Goal: Task Accomplishment & Management: Manage account settings

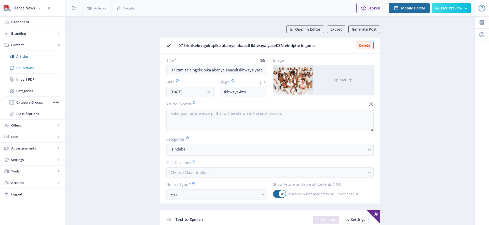
click at [32, 68] on span "Collections" at bounding box center [38, 67] width 44 height 5
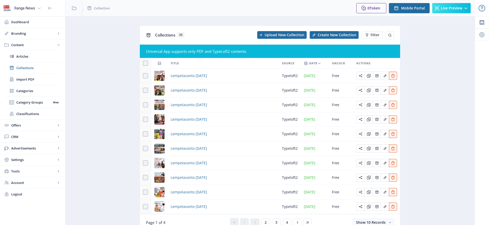
scroll to position [24, 0]
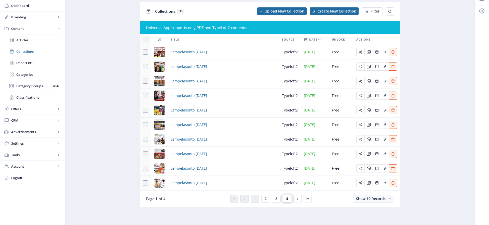
click at [288, 198] on span "4" at bounding box center [287, 198] width 2 height 4
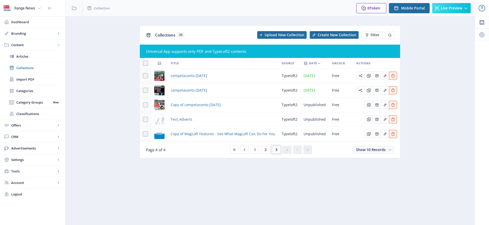
click at [279, 148] on button "3" at bounding box center [276, 150] width 9 height 8
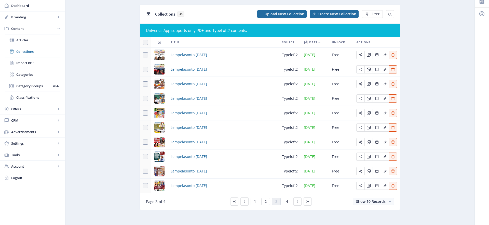
scroll to position [26, 0]
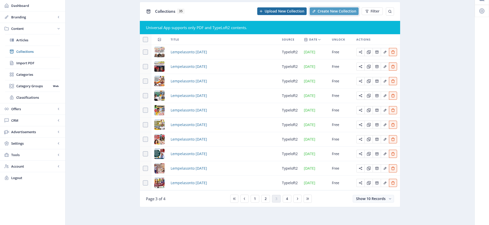
click at [336, 9] on span "Create New Collection" at bounding box center [337, 11] width 39 height 4
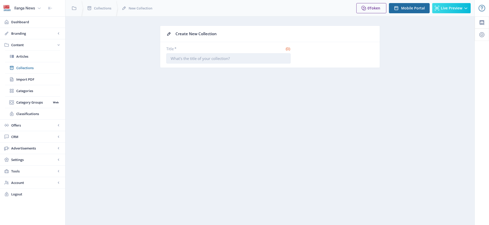
click at [219, 57] on input "Title *" at bounding box center [228, 58] width 124 height 10
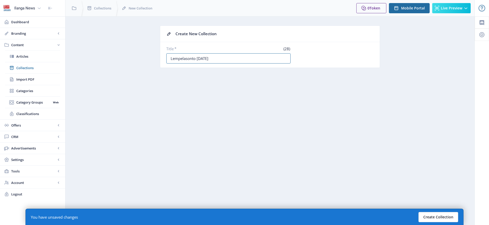
type input "Lempelasonto [DATE]"
click at [442, 216] on button "Create Collection" at bounding box center [438, 217] width 40 height 10
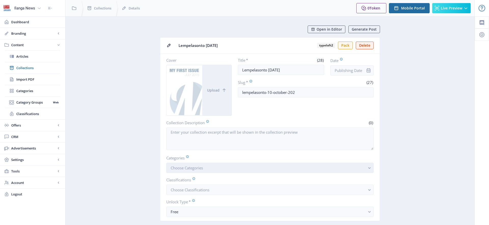
click at [199, 168] on span "Choose Categories" at bounding box center [187, 167] width 32 height 5
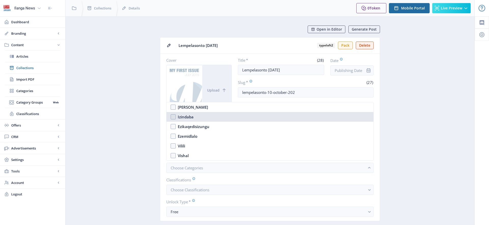
click at [173, 118] on nb-option "Izindaba" at bounding box center [270, 117] width 207 height 10
checkbox input "true"
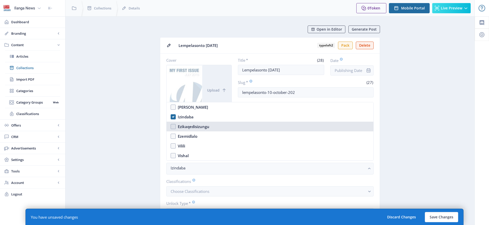
click at [173, 126] on nb-option "Ezikaqedisizungu" at bounding box center [270, 126] width 207 height 10
checkbox input "true"
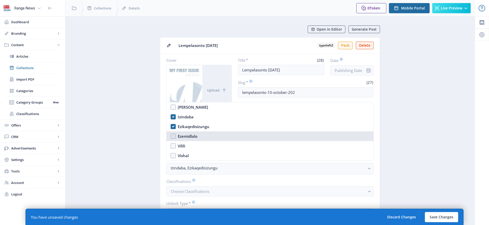
click at [172, 137] on nb-option "Ezemidlalo" at bounding box center [270, 136] width 207 height 10
checkbox input "true"
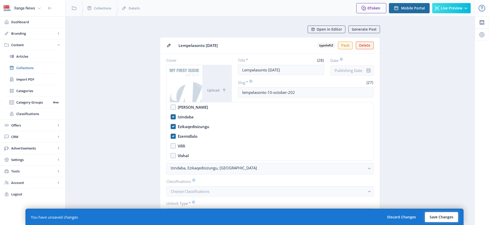
click at [438, 216] on button "Save Changes" at bounding box center [441, 217] width 33 height 10
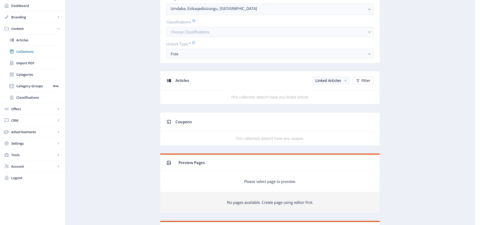
scroll to position [163, 0]
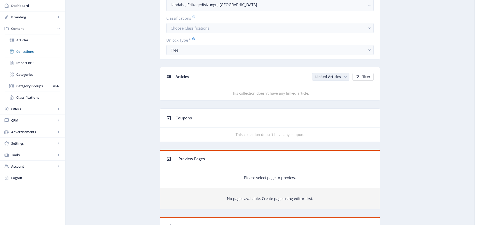
click at [336, 75] on span "Linked Articles" at bounding box center [328, 76] width 26 height 5
click at [331, 98] on nb-option "Unlinked Articles" at bounding box center [331, 96] width 36 height 9
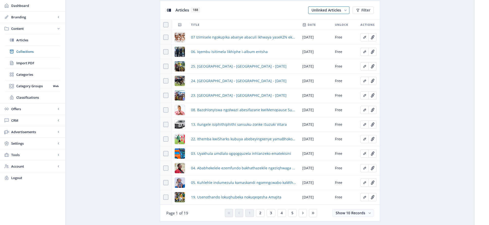
scroll to position [230, 0]
click at [166, 37] on span at bounding box center [165, 36] width 5 height 5
click at [163, 37] on input "checkbox" at bounding box center [163, 37] width 0 height 0
checkbox input "true"
click at [167, 53] on span at bounding box center [165, 51] width 5 height 5
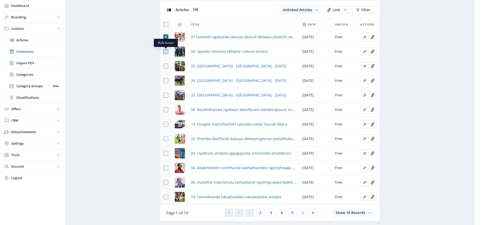
click at [163, 52] on input "checkbox" at bounding box center [163, 51] width 0 height 0
checkbox input "true"
click at [165, 65] on span at bounding box center [165, 65] width 5 height 5
click at [163, 66] on input "checkbox" at bounding box center [163, 66] width 0 height 0
checkbox input "true"
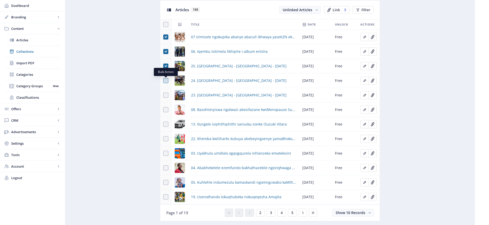
click at [166, 80] on span at bounding box center [165, 80] width 5 height 5
click at [163, 80] on input "checkbox" at bounding box center [163, 80] width 0 height 0
checkbox input "true"
click at [166, 94] on span at bounding box center [165, 94] width 5 height 5
click at [163, 95] on input "checkbox" at bounding box center [163, 95] width 0 height 0
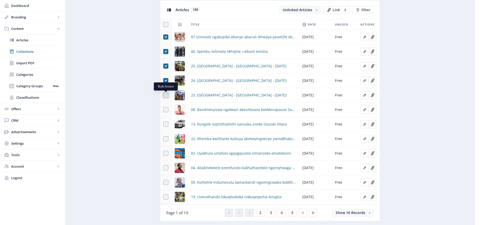
checkbox input "true"
click at [166, 110] on span at bounding box center [165, 109] width 5 height 5
click at [163, 110] on input "checkbox" at bounding box center [163, 110] width 0 height 0
checkbox input "true"
click at [165, 125] on span at bounding box center [165, 123] width 5 height 5
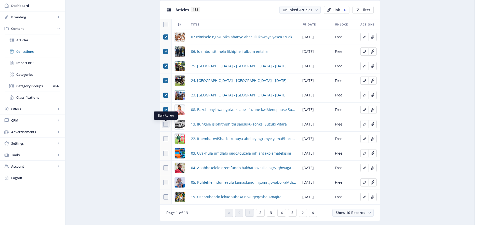
click at [163, 124] on input "checkbox" at bounding box center [163, 124] width 0 height 0
checkbox input "true"
click at [165, 138] on span at bounding box center [165, 138] width 5 height 5
click at [163, 139] on input "checkbox" at bounding box center [163, 139] width 0 height 0
checkbox input "true"
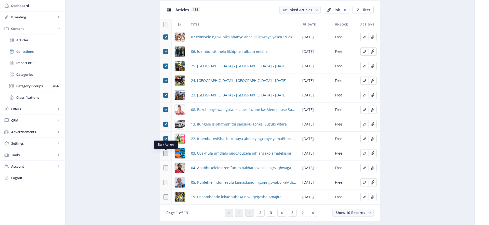
click at [165, 153] on span at bounding box center [165, 153] width 5 height 5
click at [163, 153] on input "checkbox" at bounding box center [163, 153] width 0 height 0
checkbox input "true"
click at [167, 168] on span at bounding box center [165, 167] width 5 height 5
click at [163, 168] on input "checkbox" at bounding box center [163, 168] width 0 height 0
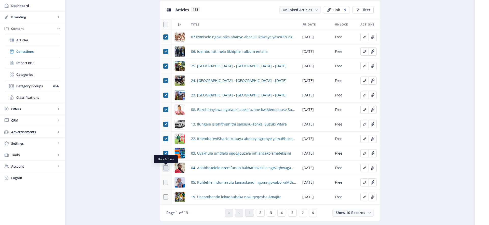
checkbox input "true"
click at [165, 181] on span at bounding box center [165, 182] width 5 height 5
click at [163, 182] on input "checkbox" at bounding box center [163, 182] width 0 height 0
checkbox input "true"
click at [166, 197] on span at bounding box center [165, 196] width 5 height 5
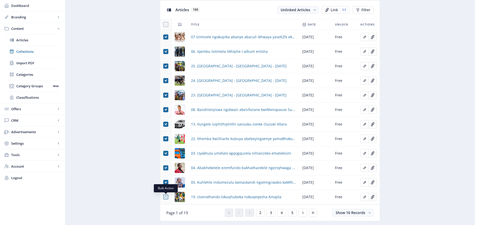
click at [163, 197] on input "checkbox" at bounding box center [163, 197] width 0 height 0
checkbox input "true"
click at [260, 212] on div "You have unsaved changes Discard Changes Save Changes" at bounding box center [244, 216] width 438 height 16
click at [260, 213] on div "You have unsaved changes Discard Changes Save Changes" at bounding box center [244, 216] width 438 height 16
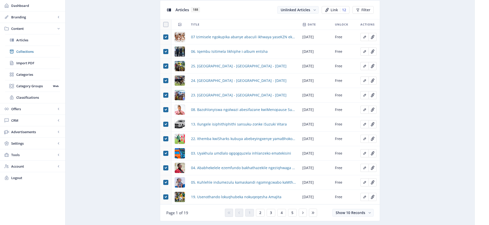
click at [261, 213] on div "You have unsaved changes Discard Changes Save Changes" at bounding box center [244, 216] width 438 height 16
click at [167, 183] on span at bounding box center [165, 182] width 5 height 5
click at [163, 182] on input "checkbox" at bounding box center [163, 182] width 0 height 0
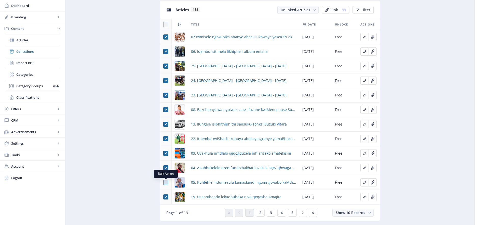
click at [166, 182] on span at bounding box center [165, 182] width 5 height 5
click at [163, 182] on input "checkbox" at bounding box center [163, 182] width 0 height 0
checkbox input "true"
click at [260, 212] on div "You have unsaved changes Discard Changes Save Changes" at bounding box center [244, 216] width 438 height 16
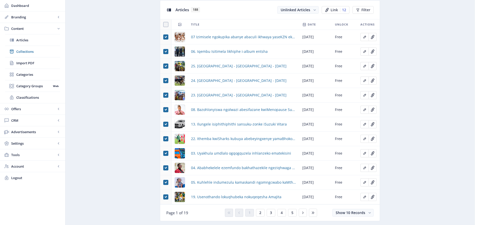
click at [260, 212] on div "You have unsaved changes Discard Changes Save Changes" at bounding box center [244, 216] width 438 height 16
click at [271, 212] on div "You have unsaved changes Discard Changes Save Changes" at bounding box center [244, 216] width 438 height 16
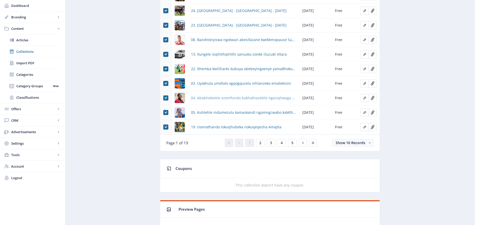
scroll to position [303, 0]
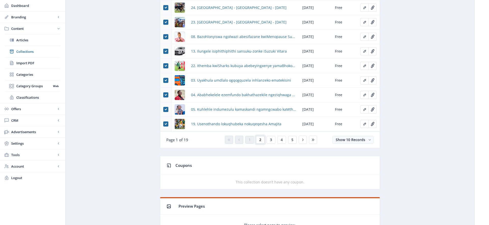
click at [260, 140] on span "2" at bounding box center [260, 140] width 2 height 4
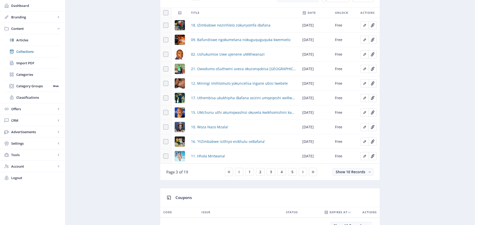
scroll to position [239, 0]
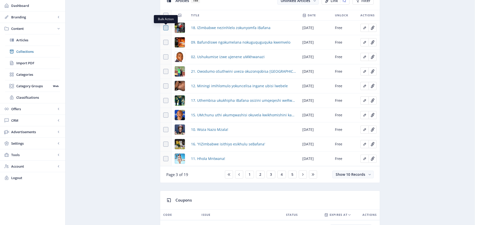
click at [167, 28] on span at bounding box center [165, 27] width 5 height 5
click at [163, 28] on input "checkbox" at bounding box center [163, 28] width 0 height 0
checkbox input "true"
click at [165, 43] on span at bounding box center [165, 42] width 5 height 5
click at [163, 43] on input "checkbox" at bounding box center [163, 42] width 0 height 0
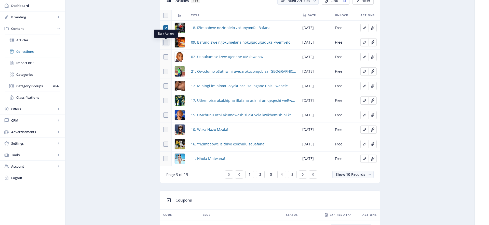
checkbox input "true"
click at [166, 57] on span at bounding box center [165, 56] width 5 height 5
click at [163, 57] on input "checkbox" at bounding box center [163, 57] width 0 height 0
checkbox input "true"
click at [166, 73] on span at bounding box center [165, 71] width 5 height 5
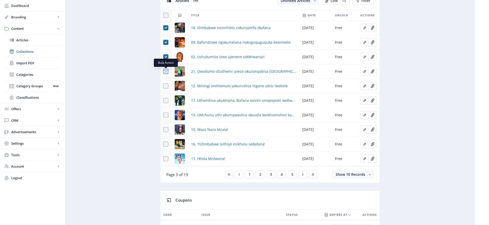
click at [163, 72] on input "checkbox" at bounding box center [163, 71] width 0 height 0
checkbox input "true"
click at [166, 87] on span at bounding box center [165, 85] width 5 height 5
click at [163, 86] on input "checkbox" at bounding box center [163, 86] width 0 height 0
checkbox input "true"
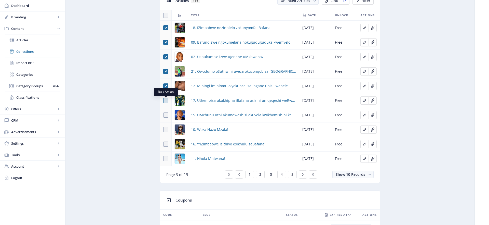
click at [166, 102] on span at bounding box center [165, 100] width 5 height 5
click at [163, 101] on input "checkbox" at bounding box center [163, 100] width 0 height 0
checkbox input "true"
click at [167, 115] on span at bounding box center [165, 114] width 5 height 5
click at [163, 115] on input "checkbox" at bounding box center [163, 115] width 0 height 0
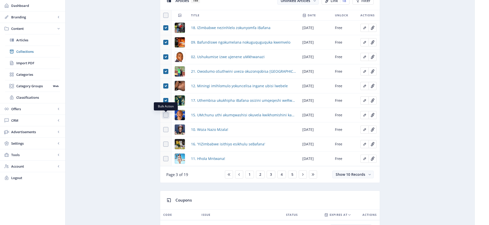
checkbox input "true"
click at [165, 131] on span at bounding box center [165, 129] width 5 height 5
click at [163, 130] on input "checkbox" at bounding box center [163, 129] width 0 height 0
checkbox input "true"
click at [166, 143] on span at bounding box center [165, 143] width 5 height 5
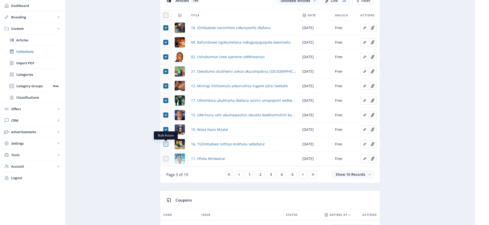
click at [163, 144] on input "checkbox" at bounding box center [163, 144] width 0 height 0
checkbox input "true"
click at [166, 159] on span at bounding box center [165, 158] width 5 height 5
click at [163, 159] on input "checkbox" at bounding box center [163, 158] width 0 height 0
checkbox input "true"
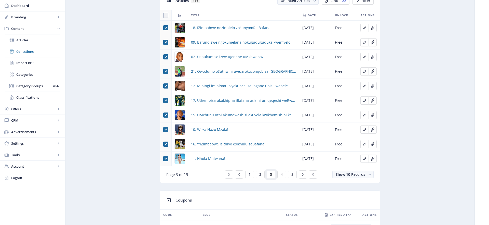
click at [271, 175] on span "3" at bounding box center [271, 174] width 2 height 4
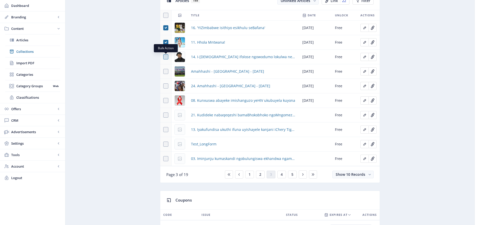
click at [165, 58] on span at bounding box center [165, 56] width 5 height 5
click at [163, 57] on input "checkbox" at bounding box center [163, 57] width 0 height 0
checkbox input "true"
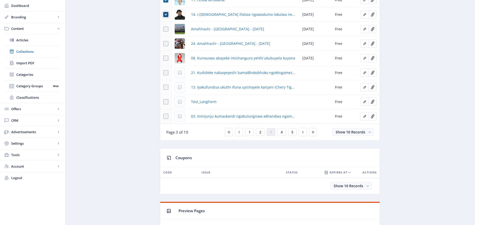
scroll to position [374, 0]
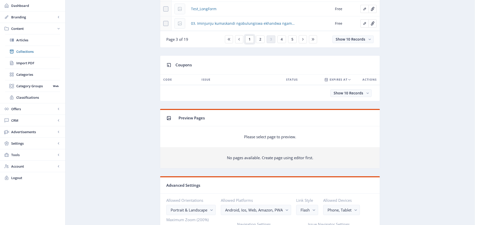
click at [250, 40] on span "1" at bounding box center [250, 39] width 2 height 4
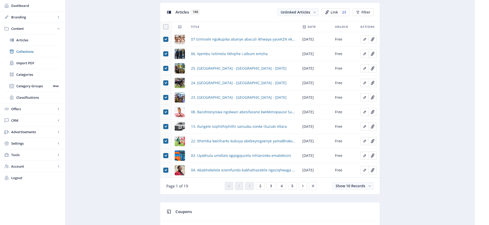
scroll to position [227, 0]
click at [260, 186] on span "2" at bounding box center [260, 186] width 2 height 4
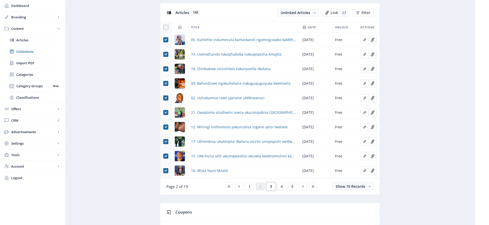
click at [272, 186] on button "3" at bounding box center [271, 186] width 9 height 8
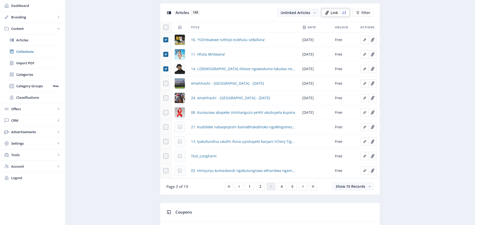
click at [337, 13] on span "Link" at bounding box center [334, 13] width 7 height 4
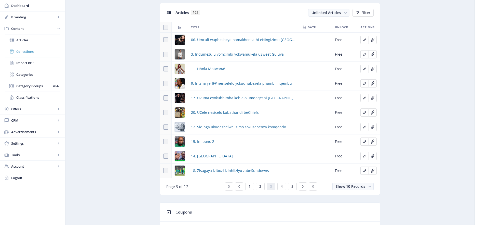
click at [26, 52] on span "Collections" at bounding box center [38, 51] width 44 height 5
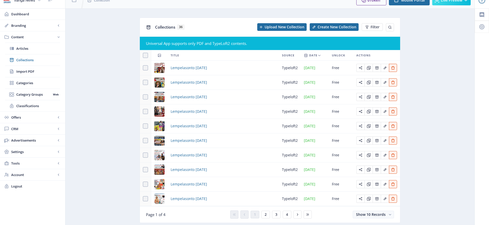
scroll to position [24, 0]
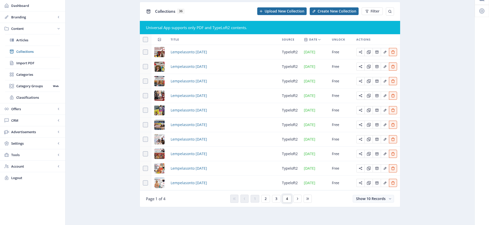
click at [287, 198] on span "4" at bounding box center [287, 198] width 2 height 4
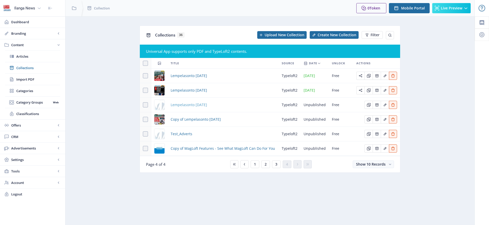
click at [206, 105] on span "Lempelasonto [DATE]" at bounding box center [189, 105] width 36 height 6
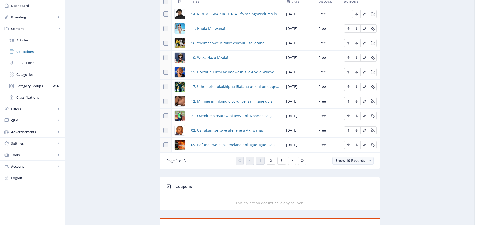
scroll to position [251, 0]
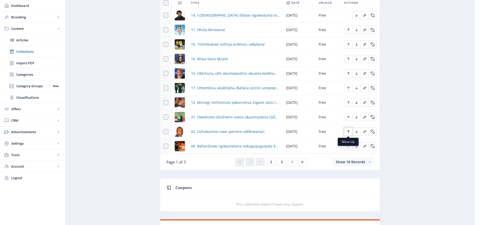
click at [347, 131] on icon "Edit page" at bounding box center [348, 131] width 2 height 3
click at [349, 117] on icon "Edit page" at bounding box center [348, 117] width 4 height 4
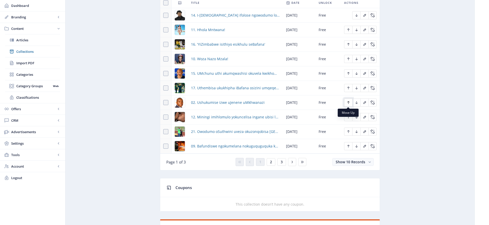
click at [349, 102] on icon "Edit page" at bounding box center [348, 102] width 2 height 3
click at [348, 88] on icon "Edit page" at bounding box center [348, 88] width 2 height 3
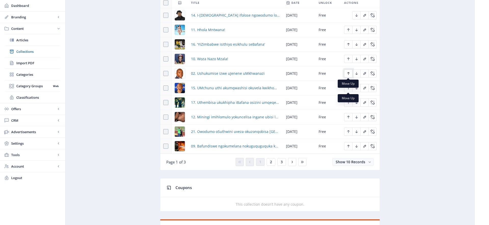
click at [349, 74] on icon "Edit page" at bounding box center [348, 73] width 4 height 4
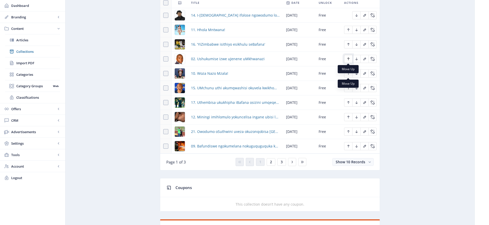
click at [347, 60] on icon "Edit page" at bounding box center [348, 59] width 4 height 4
click at [348, 42] on icon "Edit page" at bounding box center [348, 44] width 4 height 4
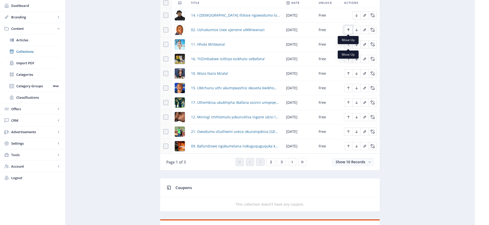
click at [348, 29] on icon "Edit page" at bounding box center [348, 30] width 2 height 3
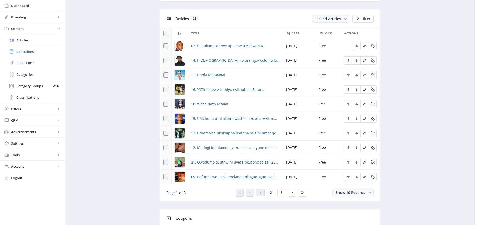
scroll to position [222, 0]
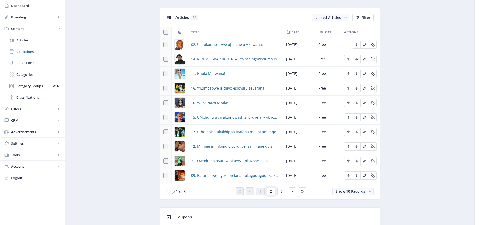
click at [272, 190] on button "2" at bounding box center [271, 191] width 9 height 8
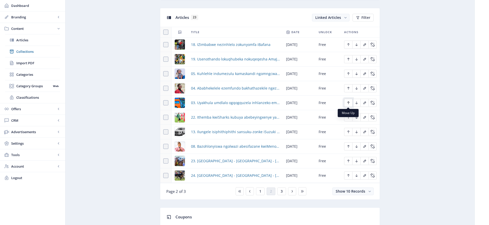
click at [349, 102] on icon "Edit page" at bounding box center [348, 103] width 4 height 4
click at [348, 88] on icon "Edit page" at bounding box center [348, 88] width 4 height 4
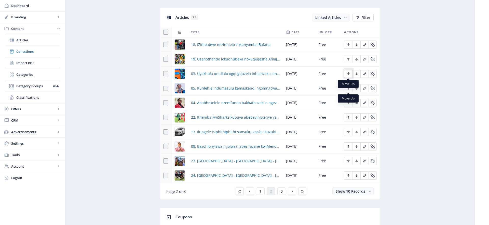
click at [349, 73] on icon "Edit page" at bounding box center [348, 73] width 2 height 3
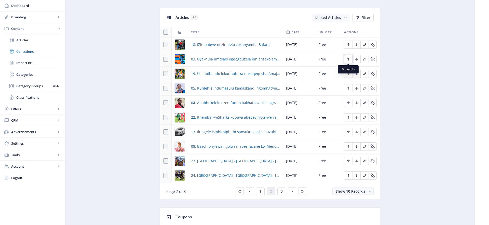
click at [350, 61] on icon "Edit page" at bounding box center [348, 59] width 4 height 4
click at [348, 45] on icon "Edit page" at bounding box center [348, 45] width 4 height 4
click at [350, 145] on button "Edit page" at bounding box center [348, 146] width 8 height 8
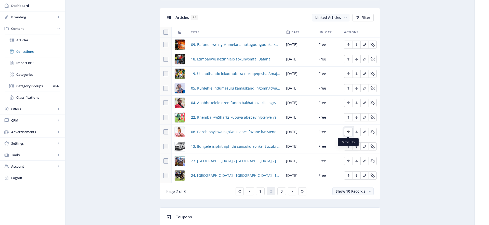
click at [350, 132] on icon "Edit page" at bounding box center [348, 132] width 4 height 4
click at [349, 104] on icon "Edit page" at bounding box center [348, 103] width 4 height 4
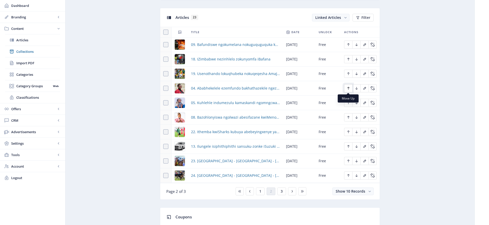
click at [351, 87] on button "Edit page" at bounding box center [348, 88] width 8 height 8
click at [348, 73] on icon "Edit page" at bounding box center [348, 74] width 4 height 4
click at [349, 58] on icon "Edit page" at bounding box center [348, 59] width 4 height 4
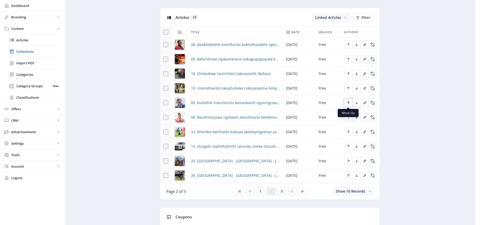
click at [347, 102] on icon "Edit page" at bounding box center [348, 102] width 2 height 3
click at [348, 87] on icon "Edit page" at bounding box center [348, 88] width 2 height 3
click at [349, 74] on icon "Edit page" at bounding box center [348, 74] width 4 height 4
click at [281, 191] on span "3" at bounding box center [282, 191] width 2 height 4
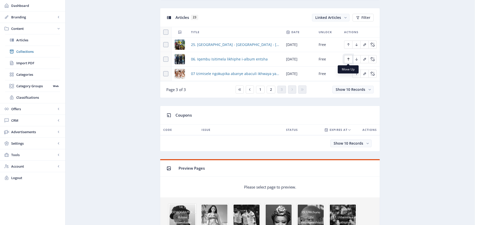
click at [349, 59] on icon "Edit page" at bounding box center [348, 59] width 4 height 4
click at [356, 74] on icon "Edit page" at bounding box center [357, 74] width 4 height 4
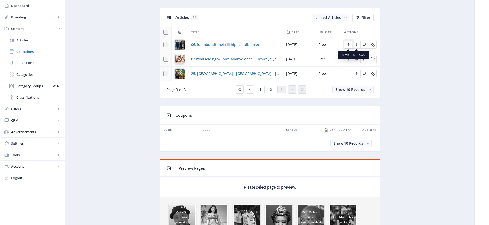
click at [348, 45] on icon "Edit page" at bounding box center [348, 45] width 4 height 4
click at [349, 60] on icon "Edit page" at bounding box center [348, 59] width 4 height 4
click at [272, 90] on button "2" at bounding box center [271, 90] width 9 height 8
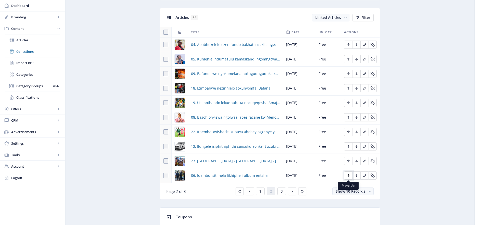
click at [349, 174] on icon "Edit page" at bounding box center [348, 175] width 4 height 4
click at [349, 161] on icon "Edit page" at bounding box center [348, 161] width 4 height 4
click at [350, 146] on icon "Edit page" at bounding box center [348, 146] width 4 height 4
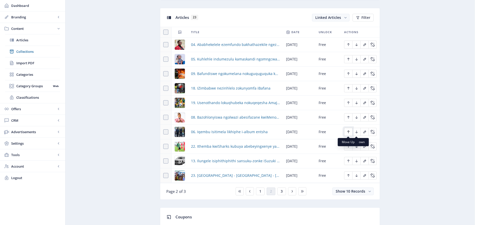
click at [350, 132] on button "Edit page" at bounding box center [348, 132] width 8 height 8
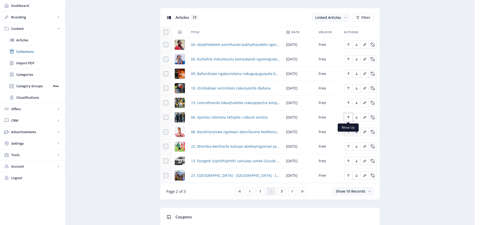
click at [349, 116] on icon "Edit page" at bounding box center [348, 117] width 4 height 4
click at [349, 101] on icon "Edit page" at bounding box center [348, 103] width 4 height 4
click at [348, 89] on icon "Edit page" at bounding box center [348, 88] width 2 height 3
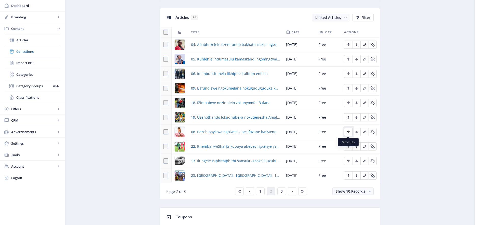
click at [350, 132] on button "Edit page" at bounding box center [348, 132] width 8 height 8
click at [348, 117] on icon "Edit page" at bounding box center [348, 117] width 4 height 4
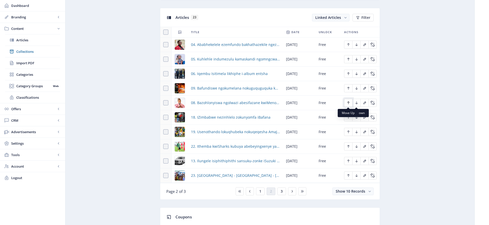
click at [350, 103] on icon "Edit page" at bounding box center [348, 103] width 4 height 4
click at [283, 190] on button "3" at bounding box center [281, 191] width 9 height 8
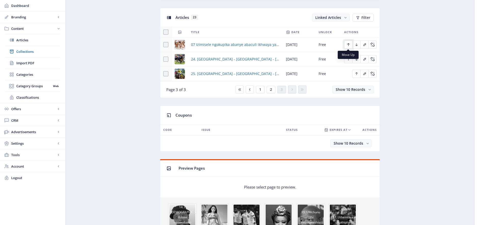
click at [351, 44] on button "Edit page" at bounding box center [348, 44] width 8 height 8
click at [273, 89] on button "2" at bounding box center [271, 90] width 9 height 8
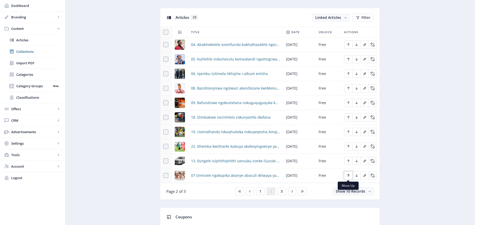
click at [349, 174] on icon "Edit page" at bounding box center [348, 175] width 2 height 3
click at [349, 160] on icon "Edit page" at bounding box center [348, 160] width 2 height 3
click at [348, 145] on icon "Edit page" at bounding box center [348, 146] width 4 height 4
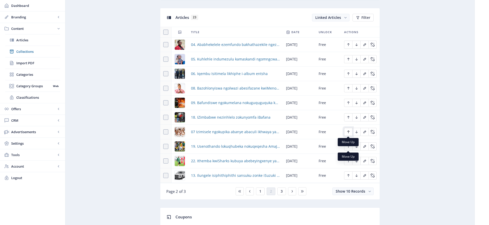
click at [349, 131] on icon "Edit page" at bounding box center [348, 132] width 4 height 4
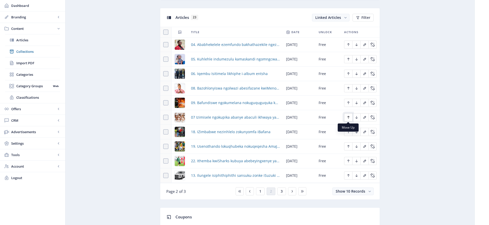
click at [348, 116] on icon "Edit page" at bounding box center [348, 117] width 4 height 4
click at [350, 104] on icon "Edit page" at bounding box center [348, 103] width 4 height 4
click at [261, 190] on span "1" at bounding box center [260, 191] width 2 height 4
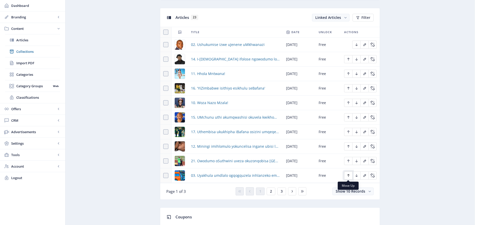
click at [348, 174] on icon "Edit page" at bounding box center [348, 175] width 2 height 3
click at [347, 160] on icon "Edit page" at bounding box center [348, 161] width 4 height 4
click at [349, 145] on icon "Edit page" at bounding box center [348, 146] width 4 height 4
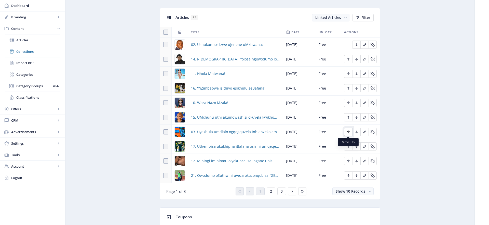
click at [347, 131] on icon "Edit page" at bounding box center [348, 132] width 4 height 4
click at [270, 191] on span "2" at bounding box center [271, 191] width 2 height 4
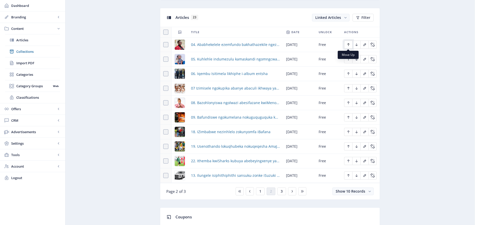
click at [347, 43] on icon "Edit page" at bounding box center [348, 45] width 4 height 4
click at [349, 58] on icon "Edit page" at bounding box center [348, 59] width 2 height 3
click at [348, 74] on icon "Edit page" at bounding box center [348, 74] width 4 height 4
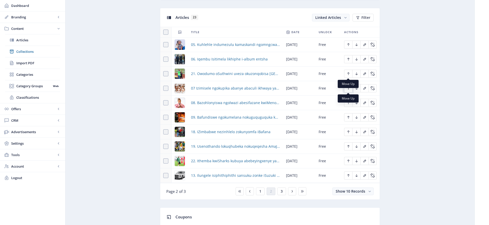
click at [348, 88] on icon "Edit page" at bounding box center [348, 88] width 2 height 3
click at [348, 104] on icon "Edit page" at bounding box center [348, 103] width 4 height 4
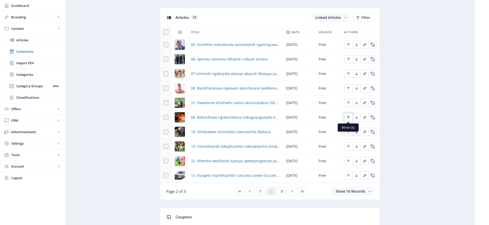
click at [347, 118] on icon "Edit page" at bounding box center [348, 117] width 4 height 4
click at [262, 190] on button "1" at bounding box center [260, 191] width 9 height 8
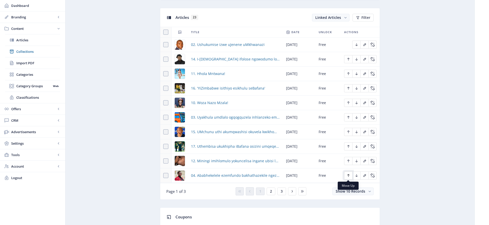
click at [348, 174] on icon "Edit page" at bounding box center [348, 175] width 4 height 4
click at [350, 159] on button "Edit page" at bounding box center [348, 161] width 8 height 8
click at [349, 146] on icon "Edit page" at bounding box center [348, 146] width 4 height 4
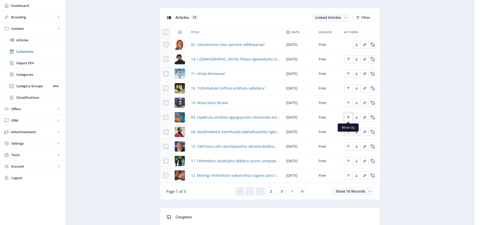
click at [350, 116] on icon "Edit page" at bounding box center [348, 117] width 4 height 4
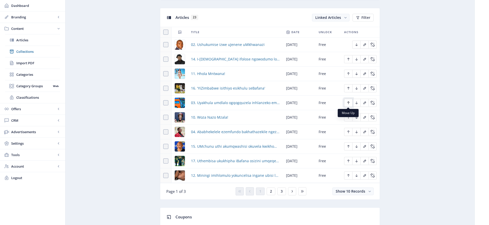
click at [348, 103] on icon "Edit page" at bounding box center [348, 103] width 4 height 4
click at [350, 131] on icon "Edit page" at bounding box center [348, 132] width 4 height 4
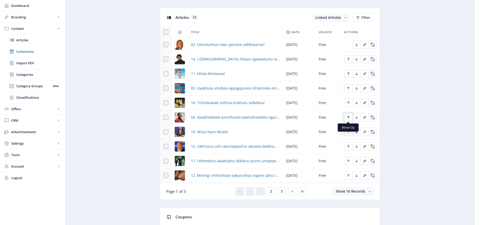
click at [349, 118] on icon "Edit page" at bounding box center [348, 117] width 4 height 4
click at [348, 88] on icon "Edit page" at bounding box center [348, 88] width 4 height 4
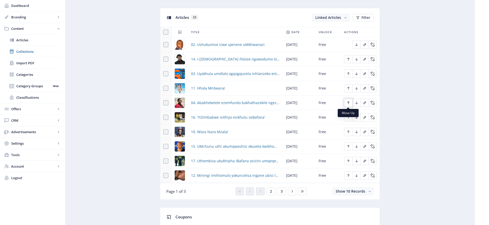
click at [348, 103] on icon "Edit page" at bounding box center [348, 103] width 4 height 4
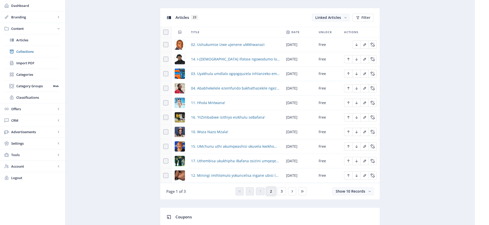
click at [271, 191] on span "2" at bounding box center [271, 191] width 2 height 4
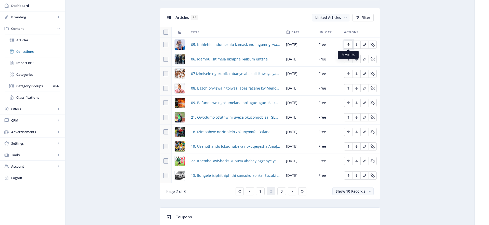
click at [350, 45] on button "Edit page" at bounding box center [348, 44] width 8 height 8
click at [349, 73] on icon "Edit page" at bounding box center [348, 74] width 4 height 4
click at [260, 191] on span "1" at bounding box center [260, 191] width 2 height 4
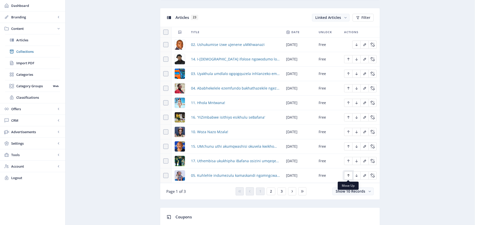
click at [349, 175] on icon "Edit page" at bounding box center [348, 175] width 2 height 3
click at [350, 159] on icon "Edit page" at bounding box center [348, 161] width 4 height 4
click at [349, 147] on icon "Edit page" at bounding box center [348, 146] width 4 height 4
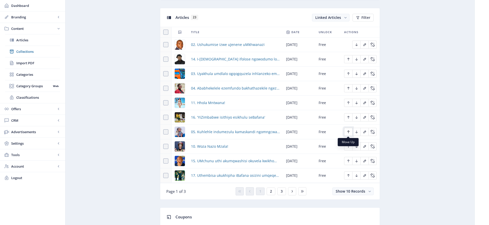
click at [348, 131] on icon "Edit page" at bounding box center [348, 132] width 4 height 4
click at [348, 117] on icon "Edit page" at bounding box center [348, 117] width 2 height 3
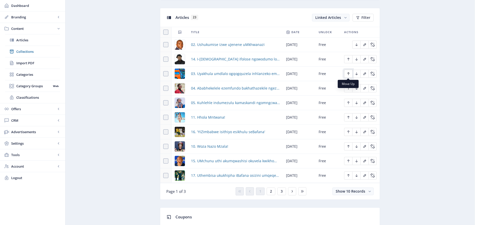
click at [349, 73] on icon "Edit page" at bounding box center [348, 74] width 4 height 4
click at [348, 88] on icon "Edit page" at bounding box center [348, 88] width 4 height 4
click at [350, 102] on nb-tooltip "Move Up" at bounding box center [348, 98] width 21 height 8
click at [349, 102] on icon "Edit page" at bounding box center [348, 102] width 2 height 3
click at [271, 192] on span "2" at bounding box center [271, 191] width 2 height 4
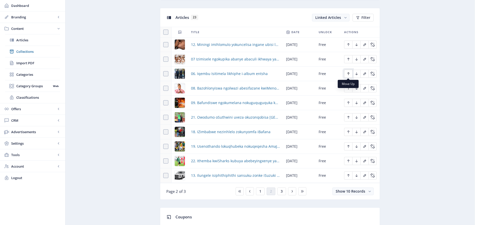
click at [348, 73] on icon "Edit page" at bounding box center [348, 74] width 4 height 4
click at [349, 58] on icon "Edit page" at bounding box center [348, 59] width 2 height 3
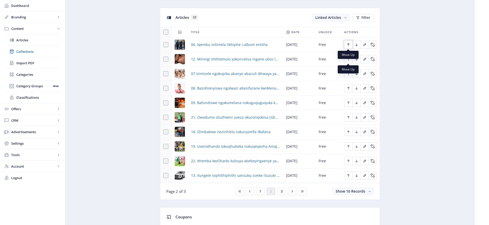
click at [348, 44] on icon "Edit page" at bounding box center [348, 44] width 2 height 3
click at [349, 73] on icon "Edit page" at bounding box center [348, 74] width 4 height 4
click at [349, 58] on icon "Edit page" at bounding box center [348, 59] width 4 height 4
click at [350, 87] on icon "Edit page" at bounding box center [348, 88] width 4 height 4
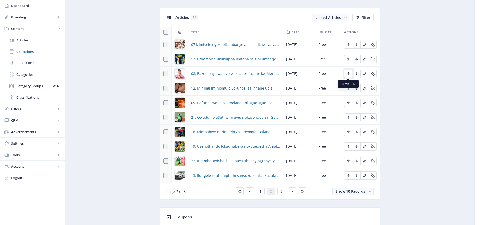
click at [348, 74] on icon "Edit page" at bounding box center [348, 74] width 4 height 4
click at [347, 101] on icon "Edit page" at bounding box center [348, 103] width 4 height 4
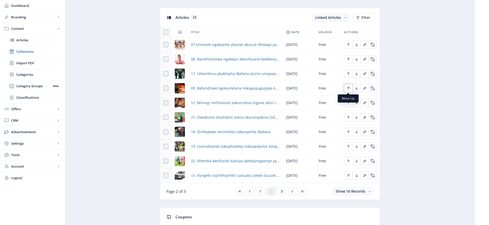
click at [349, 88] on icon "Edit page" at bounding box center [348, 88] width 4 height 4
click at [349, 103] on icon "Edit page" at bounding box center [348, 103] width 4 height 4
click at [347, 175] on icon "Edit page" at bounding box center [348, 175] width 4 height 4
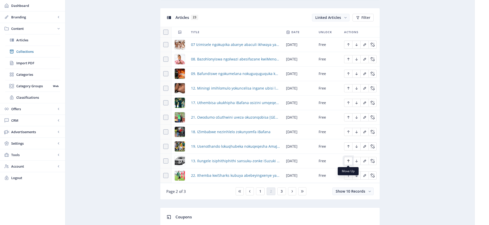
click at [348, 160] on icon "Edit page" at bounding box center [348, 161] width 4 height 4
click at [349, 146] on icon "Edit page" at bounding box center [348, 146] width 4 height 4
click at [349, 131] on icon "Edit page" at bounding box center [348, 132] width 4 height 4
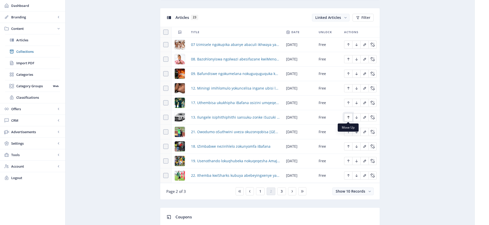
click at [348, 118] on icon "Edit page" at bounding box center [348, 117] width 4 height 4
click at [262, 189] on button "1" at bounding box center [260, 191] width 9 height 8
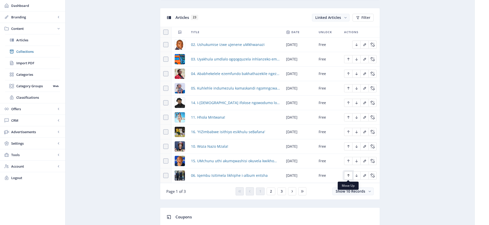
click at [347, 176] on icon "Edit page" at bounding box center [348, 175] width 4 height 4
click at [349, 160] on icon "Edit page" at bounding box center [348, 161] width 4 height 4
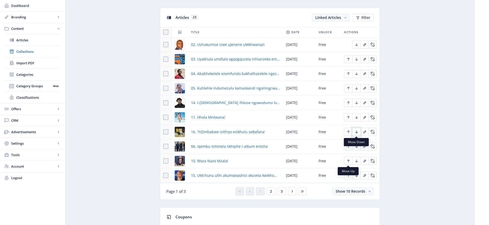
click at [355, 132] on icon "Edit page" at bounding box center [357, 132] width 4 height 4
click at [356, 147] on icon "Edit page" at bounding box center [356, 146] width 2 height 3
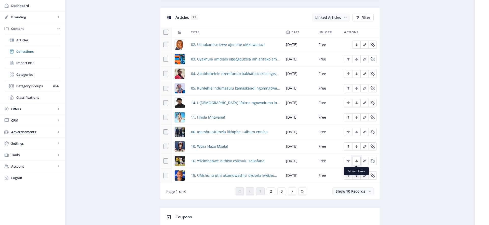
click at [357, 162] on icon "Edit page" at bounding box center [357, 161] width 4 height 4
click at [357, 175] on icon "Edit page" at bounding box center [357, 175] width 4 height 4
click at [348, 175] on icon "Edit page" at bounding box center [348, 175] width 4 height 4
click at [349, 160] on icon "Edit page" at bounding box center [348, 160] width 2 height 3
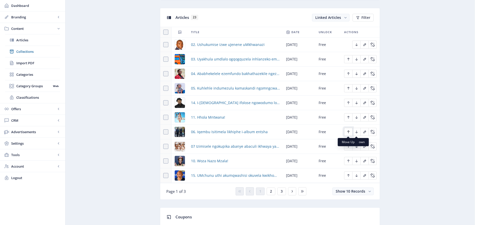
click at [349, 132] on icon "Edit page" at bounding box center [348, 132] width 4 height 4
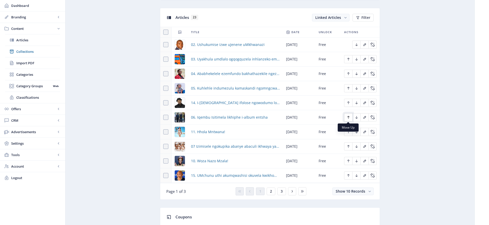
click at [347, 116] on icon "Edit page" at bounding box center [348, 117] width 4 height 4
click at [348, 146] on icon "Edit page" at bounding box center [348, 146] width 4 height 4
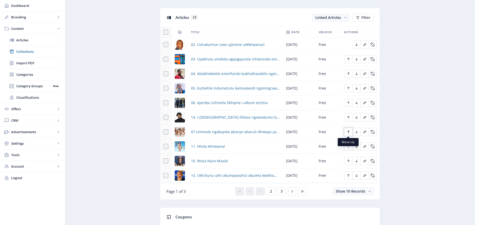
click at [348, 132] on icon "Edit page" at bounding box center [348, 131] width 2 height 3
click at [357, 132] on icon "Edit page" at bounding box center [356, 131] width 2 height 3
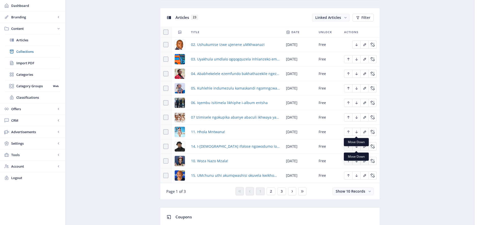
click at [356, 145] on nb-tooltip "Move Down" at bounding box center [356, 142] width 25 height 8
click at [356, 147] on icon "Edit page" at bounding box center [356, 146] width 2 height 3
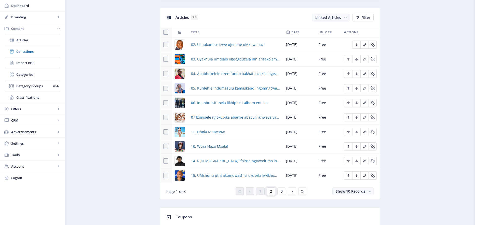
click at [272, 190] on button "2" at bounding box center [271, 191] width 9 height 8
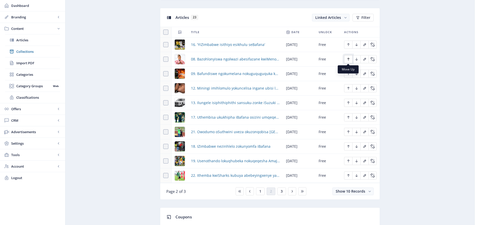
click at [349, 58] on icon "Edit page" at bounding box center [348, 59] width 2 height 3
click at [347, 45] on icon "Edit page" at bounding box center [348, 45] width 4 height 4
click at [349, 75] on icon "Edit page" at bounding box center [348, 74] width 4 height 4
click at [349, 59] on icon "Edit page" at bounding box center [348, 59] width 4 height 4
click at [350, 87] on icon "Edit page" at bounding box center [348, 88] width 4 height 4
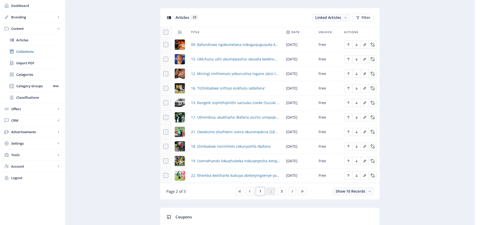
click at [261, 190] on span "1" at bounding box center [260, 191] width 2 height 4
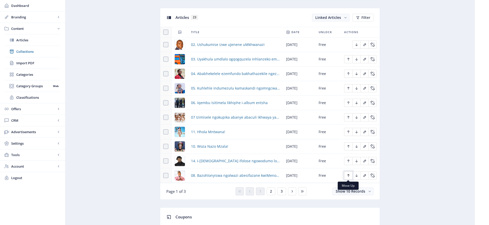
click at [348, 174] on icon "Edit page" at bounding box center [348, 175] width 2 height 3
click at [347, 161] on icon "Edit page" at bounding box center [348, 161] width 4 height 4
click at [357, 175] on icon "Edit page" at bounding box center [357, 175] width 4 height 4
click at [347, 176] on icon "Edit page" at bounding box center [348, 175] width 4 height 4
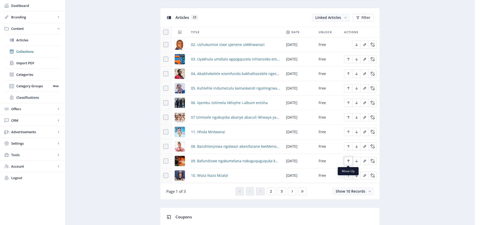
click at [349, 160] on icon "Edit page" at bounding box center [348, 160] width 2 height 3
click at [348, 160] on icon "Edit page" at bounding box center [348, 160] width 2 height 3
click at [356, 131] on icon "Edit page" at bounding box center [357, 132] width 4 height 4
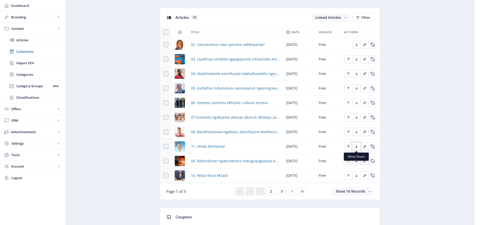
click at [357, 147] on icon "Edit page" at bounding box center [357, 146] width 4 height 4
click at [356, 160] on nb-tooltip "Move Down" at bounding box center [356, 156] width 25 height 8
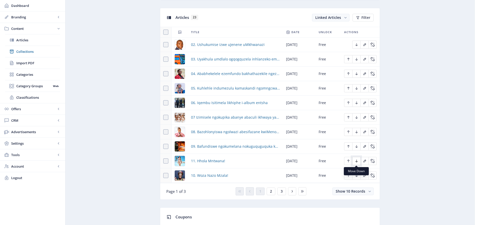
click at [356, 161] on icon "Edit page" at bounding box center [356, 160] width 2 height 3
click at [272, 192] on span "2" at bounding box center [271, 191] width 2 height 4
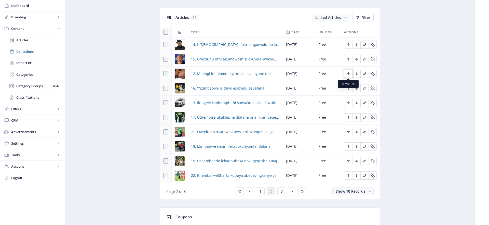
click at [350, 74] on icon "Edit page" at bounding box center [348, 74] width 4 height 4
click at [348, 58] on icon "Edit page" at bounding box center [348, 59] width 4 height 4
click at [348, 102] on icon "Edit page" at bounding box center [348, 103] width 4 height 4
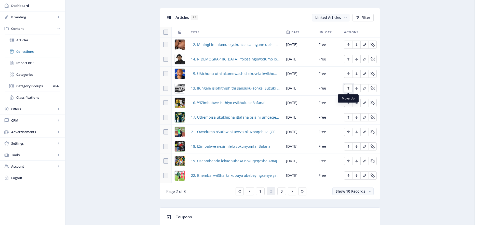
click at [348, 87] on icon "Edit page" at bounding box center [348, 88] width 4 height 4
click at [349, 73] on icon "Edit page" at bounding box center [348, 74] width 4 height 4
click at [348, 146] on icon "Edit page" at bounding box center [348, 146] width 4 height 4
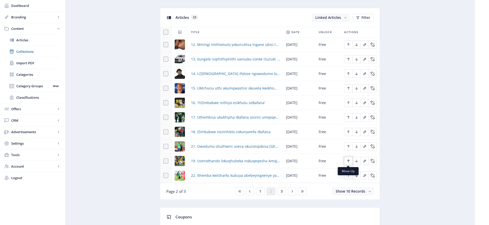
click at [348, 161] on icon "Edit page" at bounding box center [348, 160] width 2 height 3
click at [281, 190] on span "3" at bounding box center [282, 191] width 2 height 4
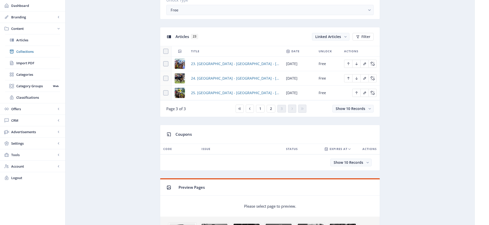
scroll to position [197, 0]
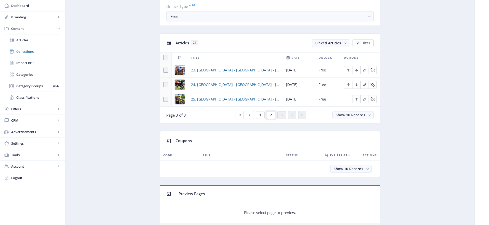
click at [271, 115] on span "2" at bounding box center [271, 115] width 2 height 4
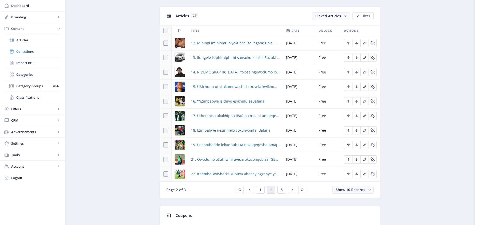
scroll to position [227, 0]
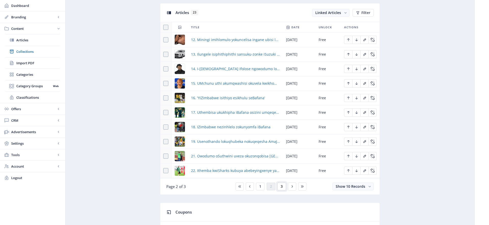
click at [282, 186] on span "3" at bounding box center [282, 186] width 2 height 4
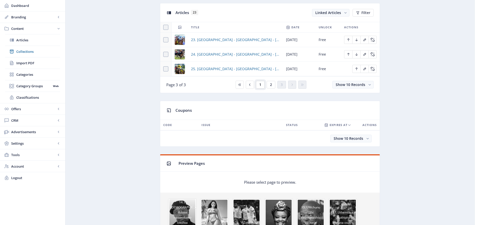
click at [259, 85] on span "1" at bounding box center [260, 85] width 2 height 4
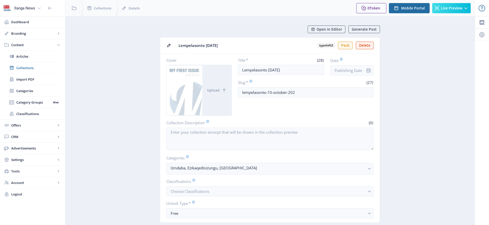
click at [194, 102] on div at bounding box center [185, 90] width 36 height 50
click at [216, 90] on span "Upload" at bounding box center [213, 90] width 12 height 4
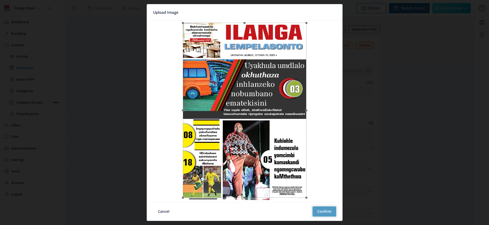
click at [324, 210] on button "Confirm" at bounding box center [324, 211] width 24 height 10
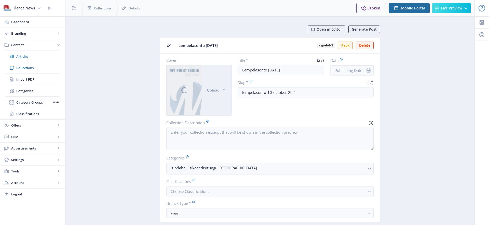
click at [23, 57] on span "Articles" at bounding box center [38, 56] width 44 height 5
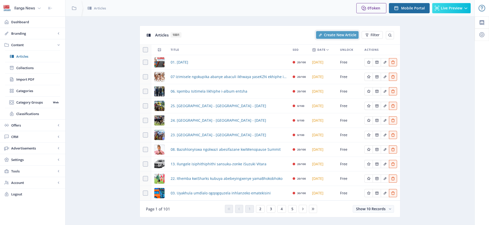
click at [337, 36] on span "Create New Article" at bounding box center [340, 35] width 32 height 4
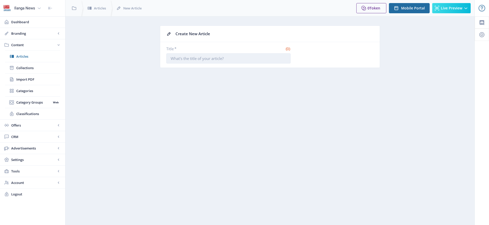
click at [211, 57] on input "Title *" at bounding box center [228, 58] width 124 height 10
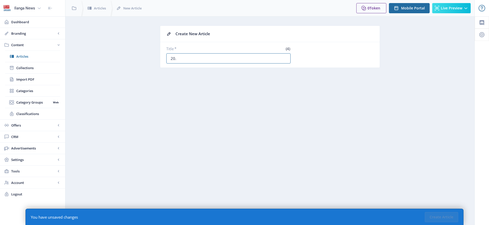
paste input "Ujabulela ibuya kwiBafana uYaya Sithole obelimele"
type input "20. Ujabulela ibuya kwiBafana uYaya Sithole obelimele"
click at [445, 215] on button "Create Article" at bounding box center [441, 217] width 33 height 10
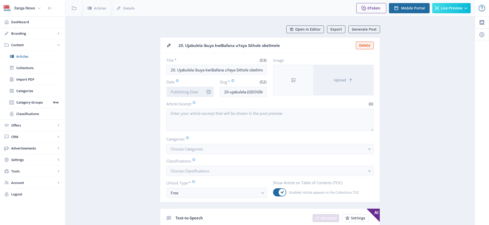
click at [189, 92] on input "Date" at bounding box center [189, 92] width 47 height 10
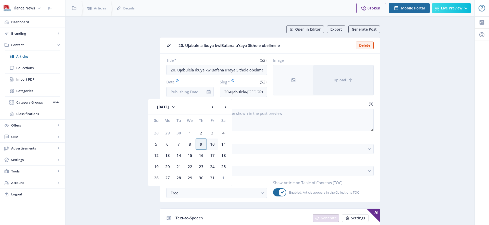
click at [212, 145] on div "10" at bounding box center [212, 143] width 11 height 11
type input "[DATE]"
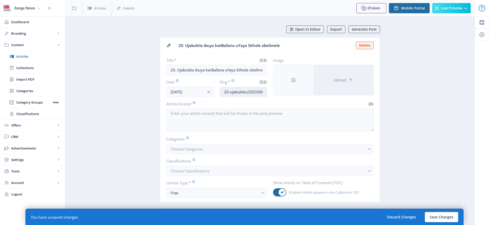
click at [242, 91] on input "20-ujabulela-[GEOGRAPHIC_DATA]-[GEOGRAPHIC_DATA]-uyaya-sithole-[GEOGRAPHIC_DATA]" at bounding box center [243, 92] width 47 height 10
type input "Sithole-yaya"
drag, startPoint x: 199, startPoint y: 147, endPoint x: 201, endPoint y: 144, distance: 3.6
click at [199, 147] on span "Choose Categories" at bounding box center [187, 148] width 32 height 5
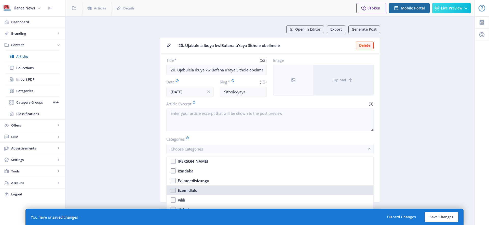
click at [186, 190] on div "Ezemidlalo" at bounding box center [188, 190] width 20 height 6
checkbox input "true"
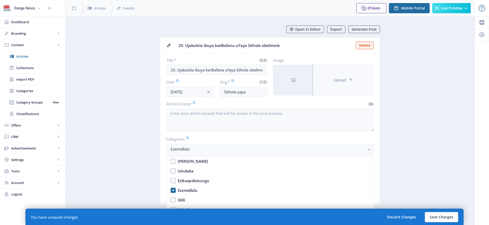
click at [342, 80] on span "Upload" at bounding box center [340, 80] width 12 height 4
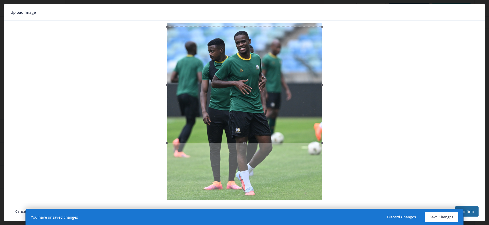
drag, startPoint x: 258, startPoint y: 88, endPoint x: 257, endPoint y: 92, distance: 3.9
click at [257, 92] on div at bounding box center [244, 84] width 155 height 116
click at [441, 217] on button "Save Changes" at bounding box center [441, 217] width 33 height 10
type input "sithole-yaya"
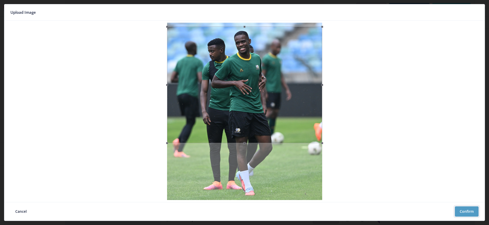
click at [469, 210] on button "Confirm" at bounding box center [467, 211] width 24 height 10
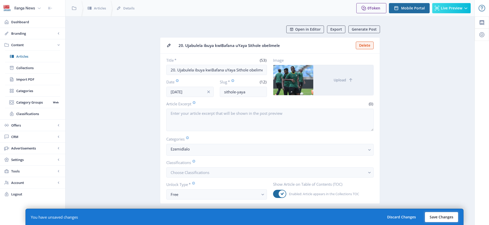
click at [445, 217] on button "Save Changes" at bounding box center [441, 217] width 33 height 10
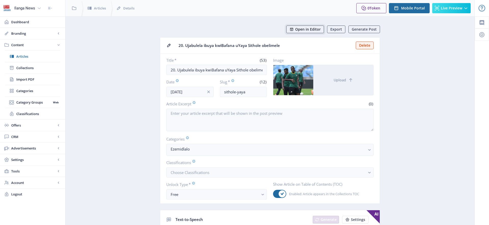
click at [310, 31] on span "Open in Editor" at bounding box center [307, 29] width 25 height 4
click at [29, 67] on span "Collections" at bounding box center [38, 67] width 44 height 5
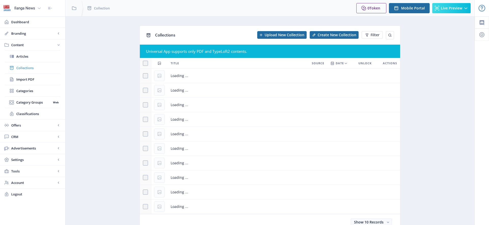
click at [29, 67] on span "Collections" at bounding box center [38, 67] width 44 height 5
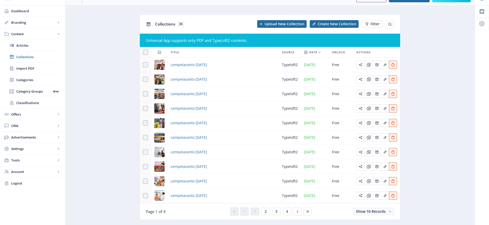
scroll to position [24, 0]
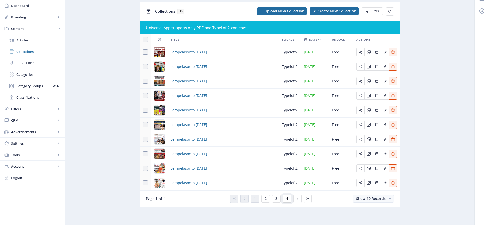
click at [288, 199] on span "4" at bounding box center [287, 198] width 2 height 4
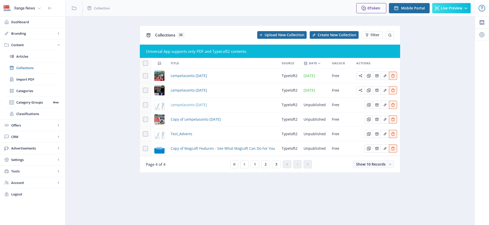
click at [207, 103] on span "Lempelasonto [DATE]" at bounding box center [189, 105] width 36 height 6
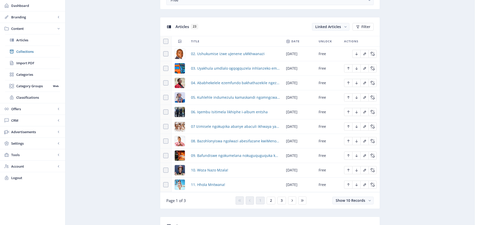
scroll to position [148, 0]
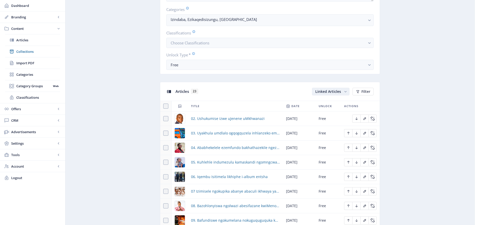
click at [346, 91] on icon "button" at bounding box center [345, 91] width 2 height 1
click at [332, 112] on nb-option "Unlinked Articles" at bounding box center [331, 111] width 36 height 9
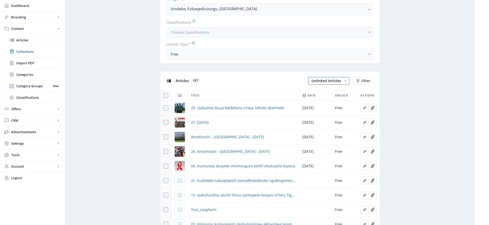
scroll to position [164, 0]
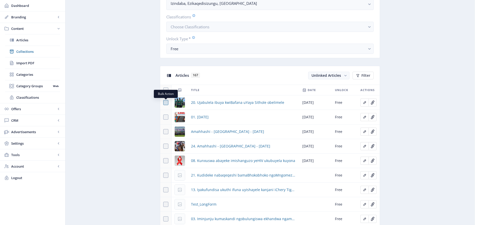
click at [167, 103] on span at bounding box center [165, 102] width 5 height 5
click at [163, 103] on input "checkbox" at bounding box center [163, 102] width 0 height 0
checkbox input "true"
click at [167, 116] on span at bounding box center [165, 116] width 5 height 5
click at [163, 117] on input "checkbox" at bounding box center [163, 117] width 0 height 0
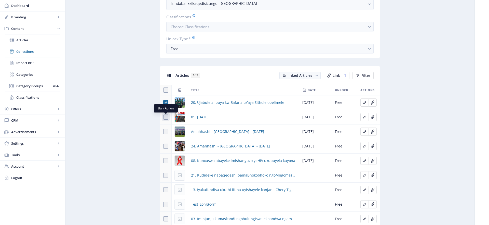
checkbox input "true"
click at [341, 77] on button "Link 2" at bounding box center [337, 76] width 26 height 8
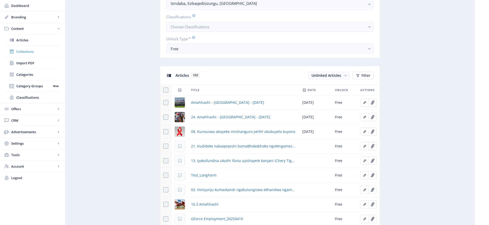
click at [22, 53] on span "Collections" at bounding box center [38, 51] width 44 height 5
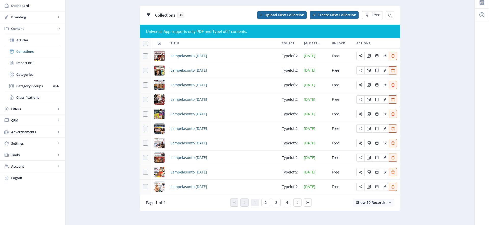
scroll to position [24, 0]
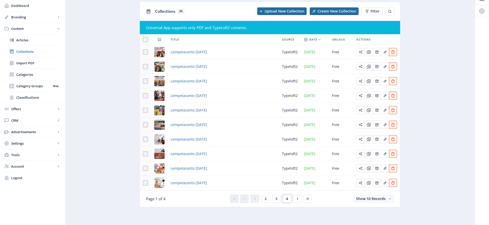
click at [288, 200] on span "4" at bounding box center [287, 198] width 2 height 4
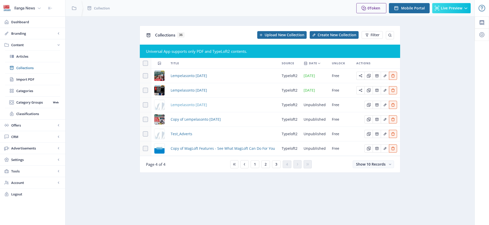
click at [207, 105] on span "Lempelasonto [DATE]" at bounding box center [189, 105] width 36 height 6
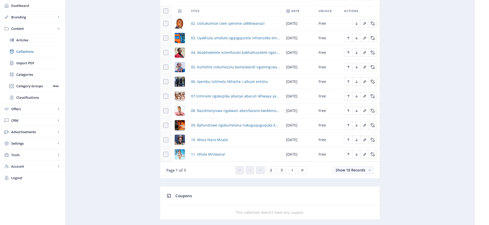
scroll to position [249, 0]
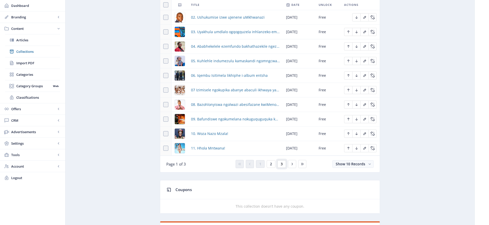
click at [281, 164] on span "3" at bounding box center [282, 164] width 2 height 4
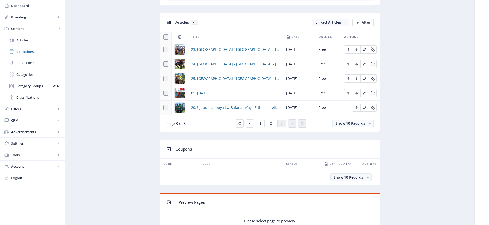
scroll to position [210, 0]
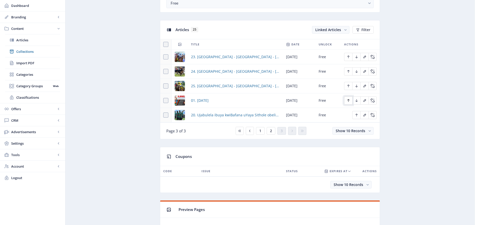
click at [348, 100] on icon "Edit page" at bounding box center [348, 100] width 2 height 3
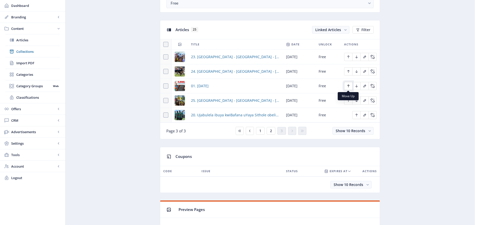
click at [348, 87] on icon "Edit page" at bounding box center [348, 86] width 4 height 4
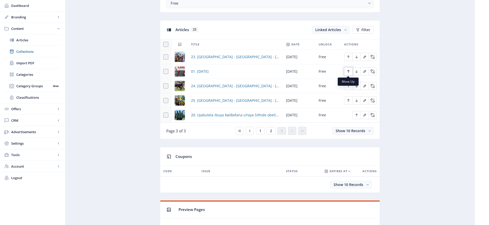
click at [347, 71] on icon "Edit page" at bounding box center [348, 71] width 4 height 4
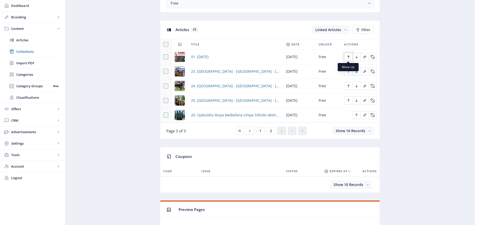
click at [348, 58] on icon "Edit page" at bounding box center [348, 57] width 2 height 3
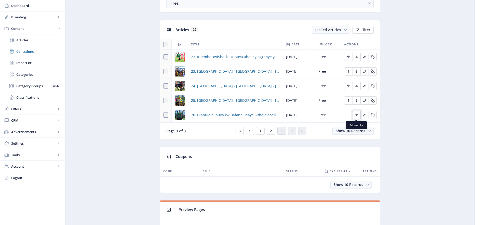
click at [357, 114] on icon "Edit page" at bounding box center [357, 115] width 4 height 4
click at [348, 100] on icon "Edit page" at bounding box center [348, 100] width 4 height 4
click at [349, 85] on icon "Edit page" at bounding box center [348, 86] width 4 height 4
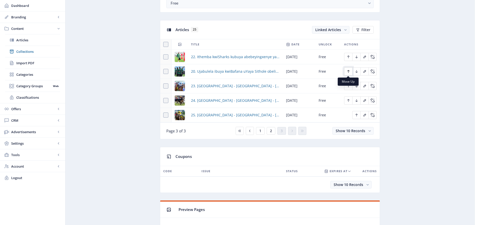
click at [348, 71] on icon "Edit page" at bounding box center [348, 71] width 4 height 4
click at [348, 56] on icon "Edit page" at bounding box center [348, 57] width 2 height 3
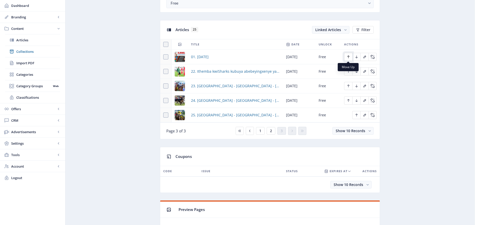
click at [348, 57] on icon "Edit page" at bounding box center [348, 57] width 2 height 3
click at [273, 130] on button "2" at bounding box center [271, 131] width 9 height 8
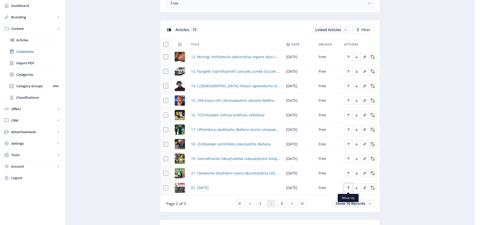
click at [348, 188] on icon "Edit page" at bounding box center [348, 187] width 4 height 4
click at [349, 188] on icon "Edit page" at bounding box center [348, 187] width 4 height 4
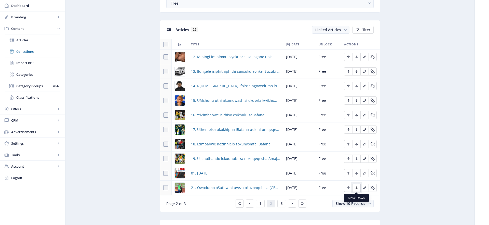
click at [356, 188] on icon "Edit page" at bounding box center [357, 187] width 4 height 4
click at [348, 174] on icon "Edit page" at bounding box center [348, 173] width 4 height 4
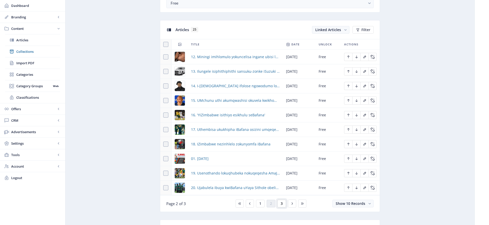
click at [282, 202] on span "3" at bounding box center [282, 203] width 2 height 4
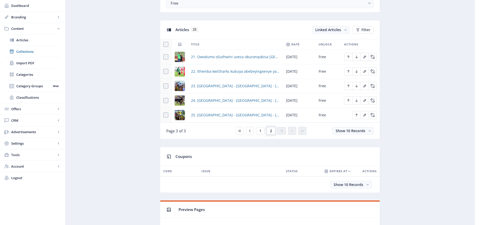
click at [273, 132] on button "2" at bounding box center [271, 131] width 9 height 8
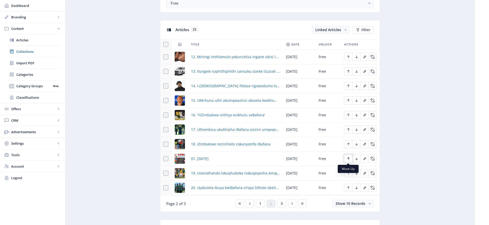
click at [348, 158] on icon "Edit page" at bounding box center [348, 158] width 4 height 4
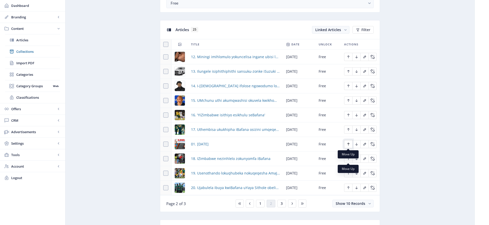
click at [348, 144] on icon "Edit page" at bounding box center [348, 144] width 2 height 3
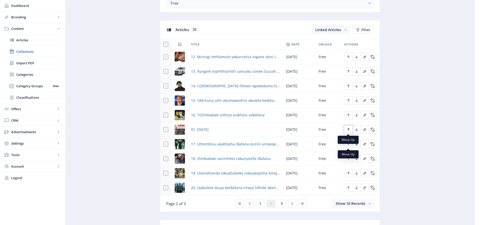
click at [347, 129] on icon "Edit page" at bounding box center [348, 129] width 4 height 4
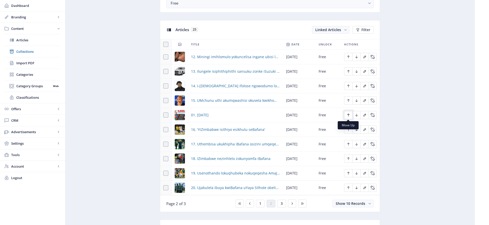
click at [348, 115] on icon "Edit page" at bounding box center [348, 115] width 2 height 3
click at [348, 100] on icon "Edit page" at bounding box center [348, 100] width 4 height 4
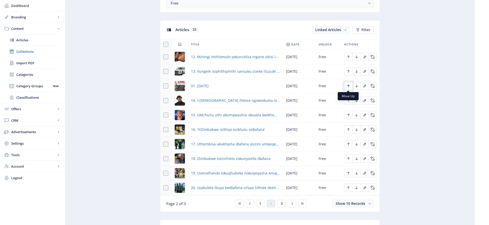
click at [347, 85] on icon "Edit page" at bounding box center [348, 86] width 4 height 4
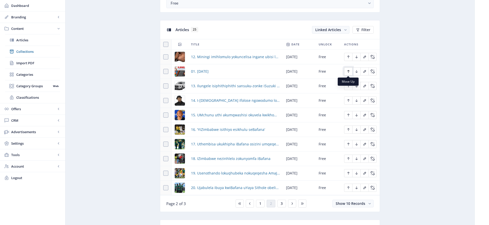
click at [348, 72] on icon "Edit page" at bounding box center [348, 71] width 4 height 4
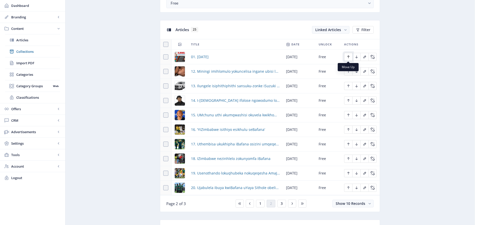
click at [348, 56] on icon "Edit page" at bounding box center [348, 57] width 2 height 3
click at [260, 203] on span "1" at bounding box center [260, 203] width 2 height 4
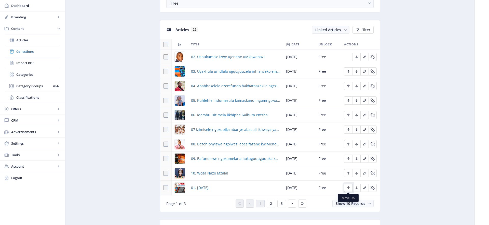
click at [350, 187] on icon "Edit page" at bounding box center [348, 187] width 4 height 4
click at [349, 172] on icon "Edit page" at bounding box center [348, 173] width 2 height 3
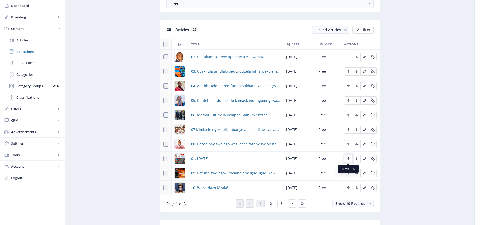
click at [349, 158] on icon "Edit page" at bounding box center [348, 158] width 4 height 4
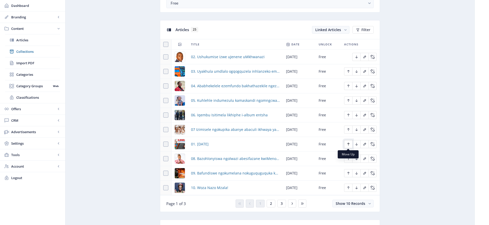
click at [348, 145] on icon "Edit page" at bounding box center [348, 144] width 4 height 4
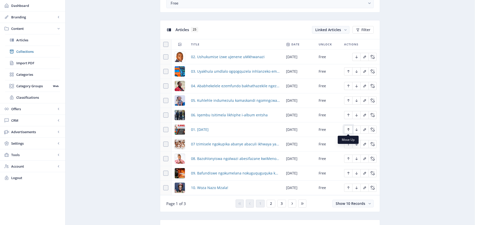
click at [347, 129] on icon "Edit page" at bounding box center [348, 129] width 4 height 4
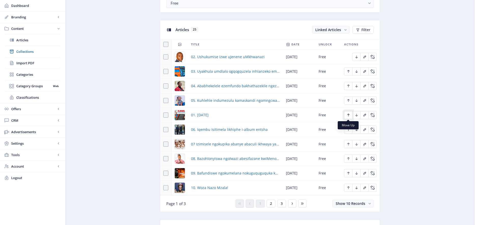
click at [349, 115] on icon "Edit page" at bounding box center [348, 115] width 4 height 4
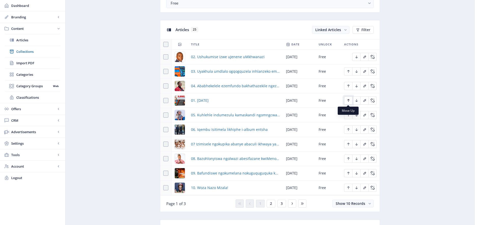
click at [348, 100] on icon "Edit page" at bounding box center [348, 100] width 2 height 3
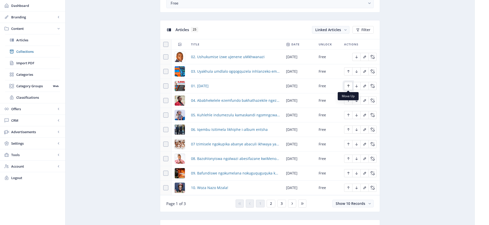
click at [348, 85] on icon "Edit page" at bounding box center [348, 86] width 4 height 4
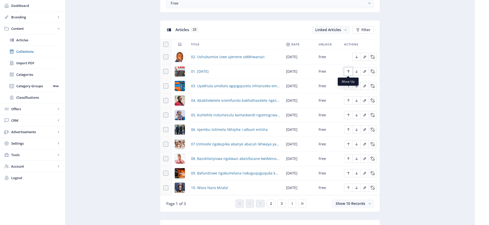
click at [349, 72] on icon "Edit page" at bounding box center [348, 71] width 4 height 4
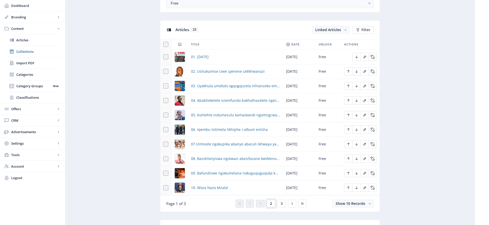
click at [269, 203] on button "2" at bounding box center [271, 203] width 9 height 8
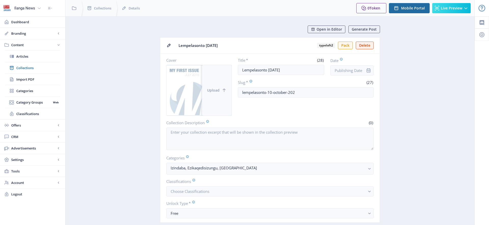
click at [214, 92] on span "Upload" at bounding box center [213, 90] width 12 height 4
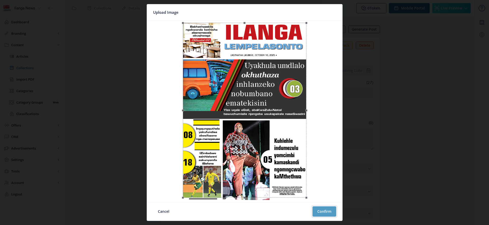
click at [325, 209] on button "Confirm" at bounding box center [324, 211] width 24 height 10
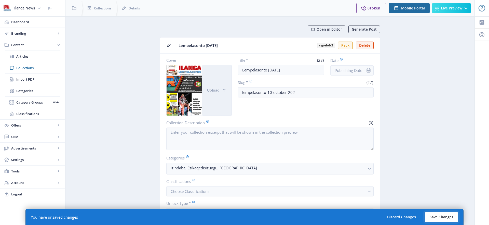
click at [446, 217] on button "Save Changes" at bounding box center [441, 217] width 33 height 10
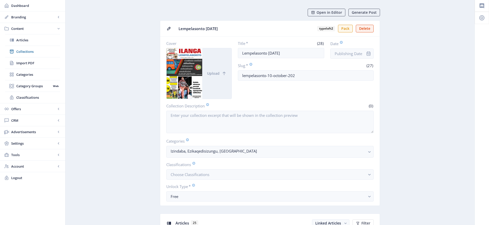
scroll to position [14, 0]
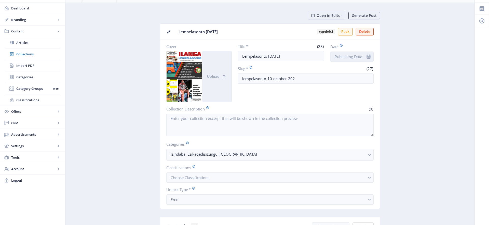
click at [352, 57] on input "Date" at bounding box center [351, 56] width 43 height 10
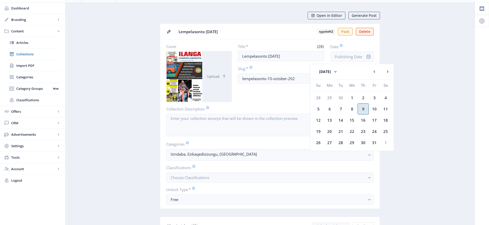
click at [365, 110] on div "9" at bounding box center [363, 108] width 11 height 11
type input "[DATE]"
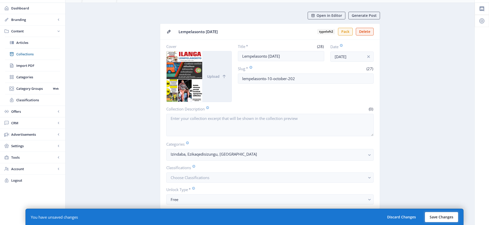
click at [441, 216] on button "Save Changes" at bounding box center [441, 217] width 33 height 10
click at [442, 215] on button "Save Changes" at bounding box center [441, 217] width 33 height 10
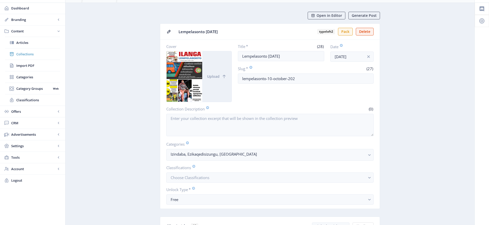
click at [35, 55] on span "Collections" at bounding box center [38, 53] width 44 height 5
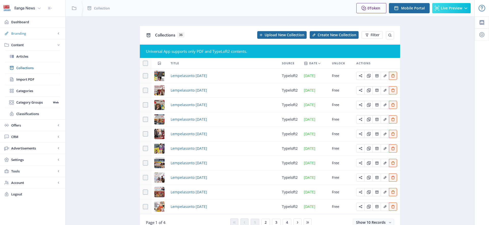
click at [26, 33] on span "Branding" at bounding box center [33, 33] width 45 height 5
click at [29, 57] on span "Appearance" at bounding box center [38, 56] width 44 height 5
click at [31, 56] on span "Appearance" at bounding box center [38, 56] width 44 height 5
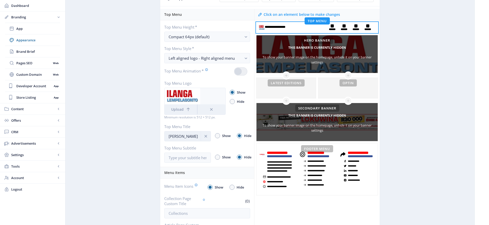
scroll to position [77, 0]
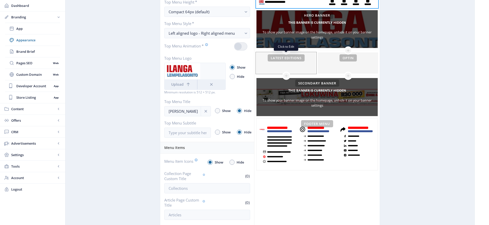
click at [290, 59] on div at bounding box center [285, 63] width 59 height 20
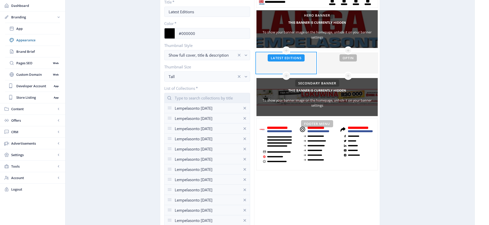
click at [208, 99] on input "text" at bounding box center [207, 98] width 86 height 10
click at [205, 109] on nb-option "Lempelasonto [DATE]" at bounding box center [207, 110] width 85 height 10
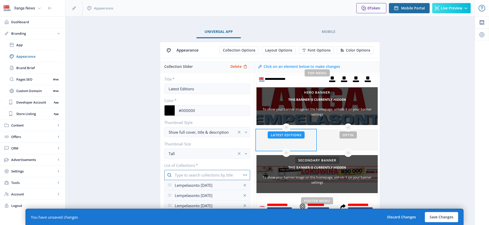
scroll to position [77, 0]
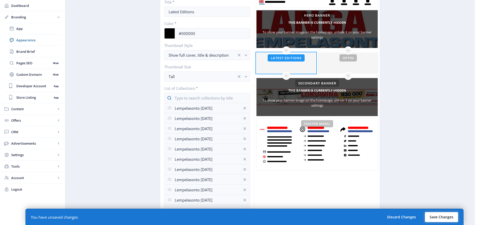
click at [442, 216] on button "Save Changes" at bounding box center [441, 217] width 33 height 10
